Goal: Information Seeking & Learning: Learn about a topic

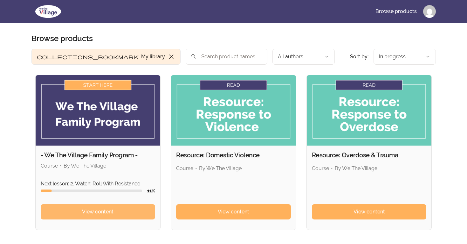
click at [94, 209] on span "View content" at bounding box center [97, 212] width 31 height 8
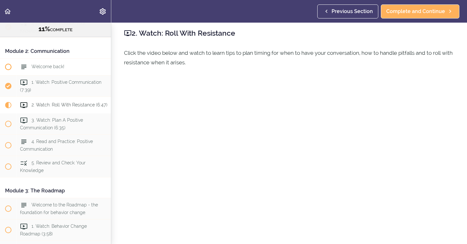
scroll to position [172, 0]
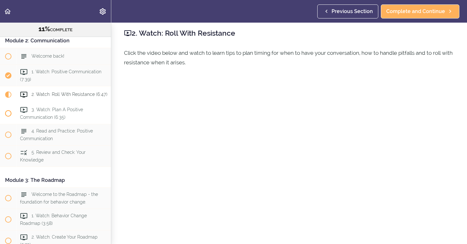
click at [49, 110] on span "3. Watch: Plan A Positive Communication (6:35)" at bounding box center [51, 113] width 63 height 12
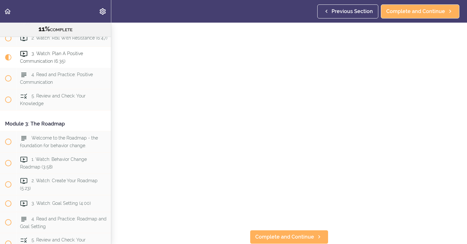
scroll to position [53, 0]
click at [287, 234] on span "Complete and Continue" at bounding box center [284, 237] width 59 height 8
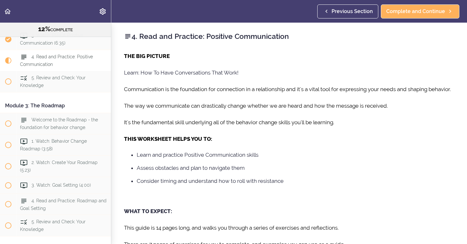
scroll to position [250, 0]
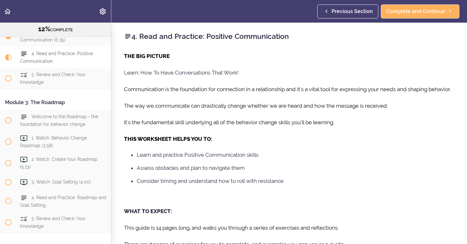
click at [357, 11] on span "Previous Section" at bounding box center [352, 12] width 41 height 8
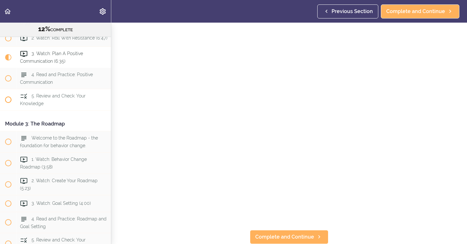
scroll to position [53, 0]
click at [10, 141] on span at bounding box center [8, 141] width 6 height 6
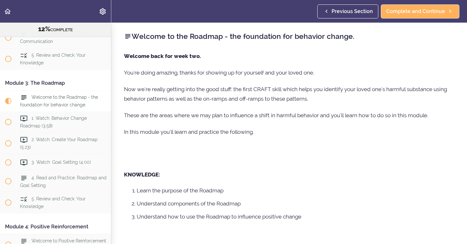
scroll to position [313, 0]
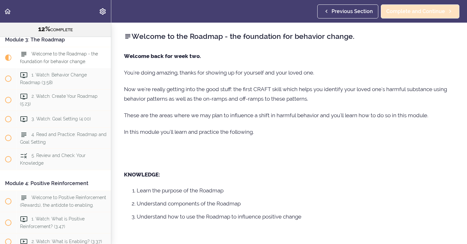
click at [414, 15] on span "Complete and Continue" at bounding box center [415, 12] width 59 height 8
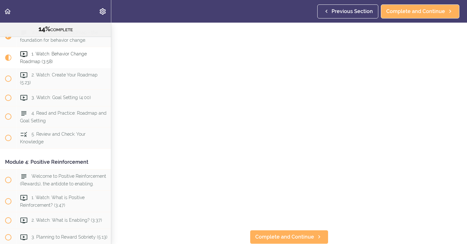
scroll to position [53, 0]
click at [293, 234] on span "Complete and Continue" at bounding box center [284, 237] width 59 height 8
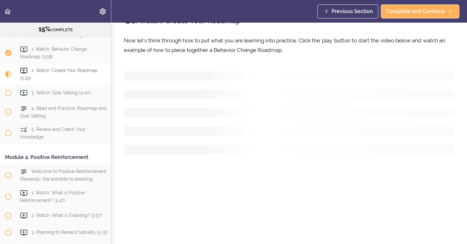
click at [293, 228] on div "2. Watch: Create Your Roadmap Now let's think through how to put what you are l…" at bounding box center [289, 117] width 356 height 221
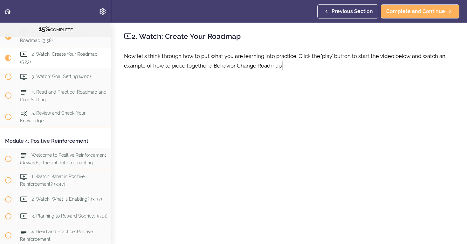
scroll to position [355, 0]
click at [417, 14] on span "Complete and Continue" at bounding box center [415, 12] width 59 height 8
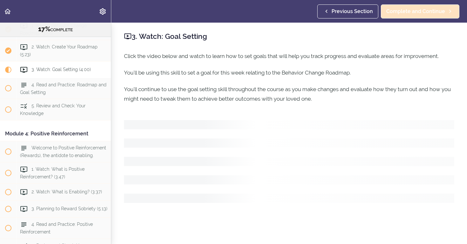
click at [417, 14] on span "Complete and Continue" at bounding box center [415, 12] width 59 height 8
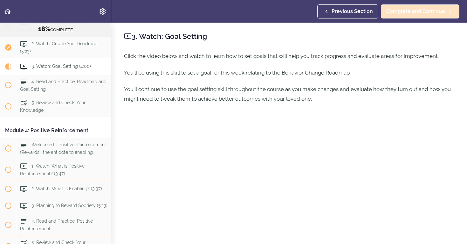
scroll to position [376, 0]
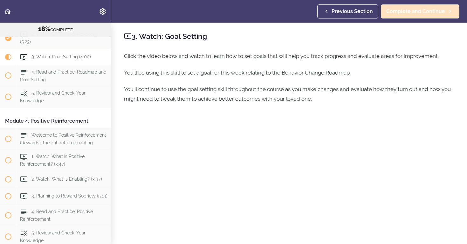
click at [417, 13] on span "Complete and Continue" at bounding box center [415, 12] width 59 height 8
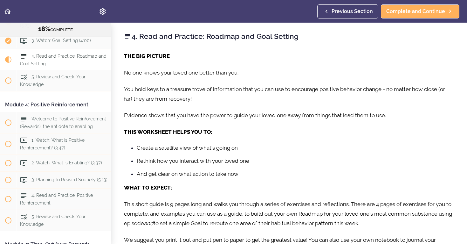
scroll to position [393, 0]
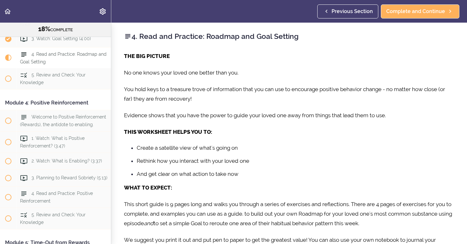
drag, startPoint x: 391, startPoint y: 80, endPoint x: 394, endPoint y: 64, distance: 17.2
click at [393, 67] on div "THE BIG PICTURE No one knows your loved one better than you. You hold keys to a…" at bounding box center [289, 156] width 330 height 210
drag, startPoint x: 395, startPoint y: 60, endPoint x: 397, endPoint y: 35, distance: 24.9
click at [395, 58] on p "THE BIG PICTURE" at bounding box center [289, 56] width 330 height 10
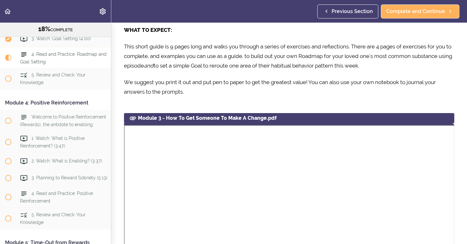
scroll to position [158, 0]
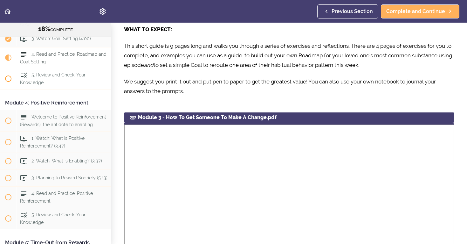
click at [61, 77] on span "5. Review and Check: Your Knowledge" at bounding box center [53, 78] width 66 height 12
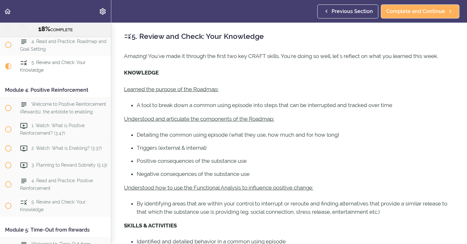
scroll to position [414, 0]
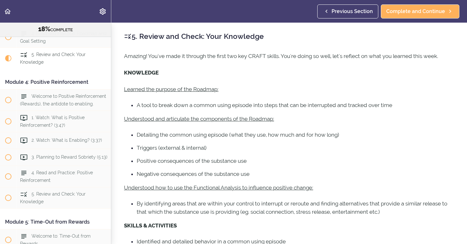
click at [61, 77] on div "Module 4: Positive Reinforcement" at bounding box center [55, 82] width 111 height 14
click at [390, 10] on span "Complete and Continue" at bounding box center [415, 12] width 59 height 8
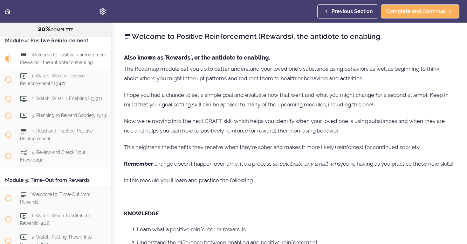
scroll to position [456, 0]
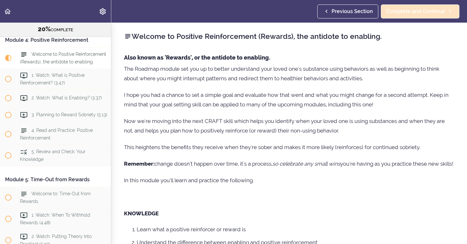
click at [414, 13] on span "Complete and Continue" at bounding box center [415, 12] width 59 height 8
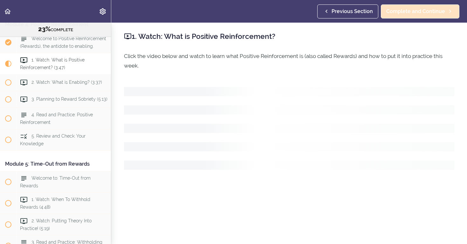
click at [414, 13] on span "Complete and Continue" at bounding box center [415, 12] width 59 height 8
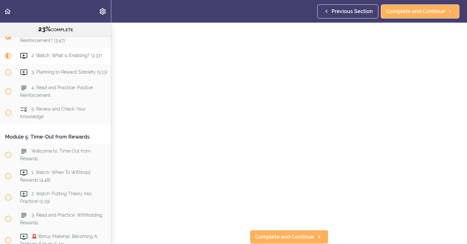
scroll to position [53, 0]
click at [64, 57] on div "2. Watch: What is Enabling? (3:37)" at bounding box center [64, 56] width 94 height 14
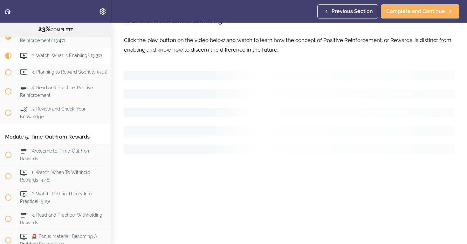
scroll to position [0, 0]
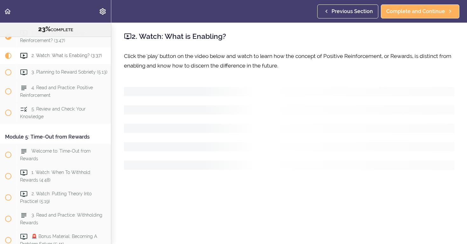
click at [66, 56] on span "2. Watch: What is Enabling? (3:37)" at bounding box center [66, 55] width 71 height 5
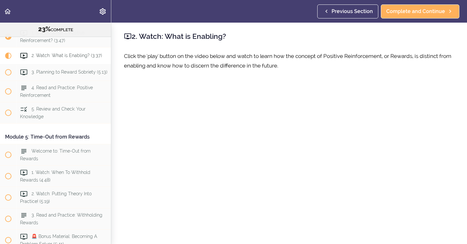
click at [55, 56] on span "2. Watch: What is Enabling? (3:37)" at bounding box center [66, 55] width 71 height 5
click at [59, 55] on span "2. Watch: What is Enabling? (3:37)" at bounding box center [66, 55] width 71 height 5
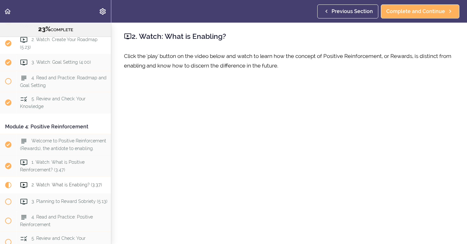
scroll to position [378, 0]
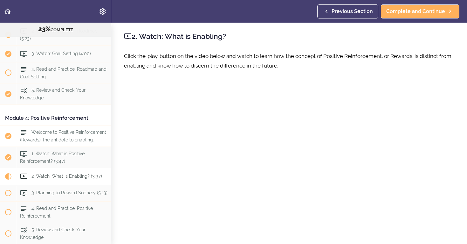
click at [21, 132] on use at bounding box center [23, 132] width 5 height 4
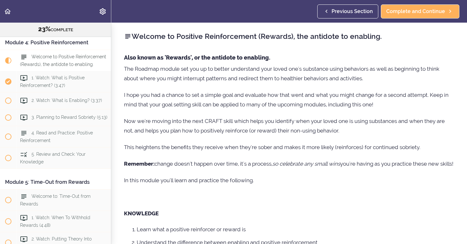
click at [21, 132] on div "4. Read and Practice: Positive Reinforcement" at bounding box center [64, 136] width 94 height 21
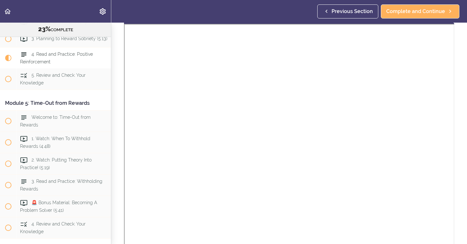
scroll to position [354, 0]
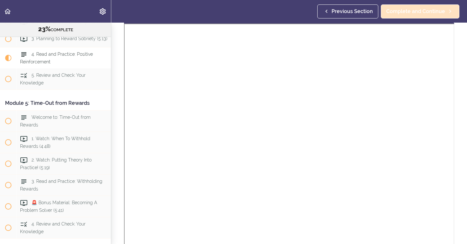
click at [416, 12] on span "Complete and Continue" at bounding box center [415, 12] width 59 height 8
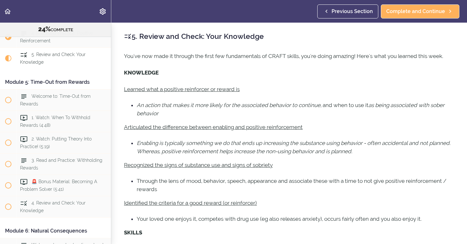
click at [45, 16] on div "Autoplay Autocomplete" at bounding box center [55, 11] width 111 height 23
